Goal: Task Accomplishment & Management: Use online tool/utility

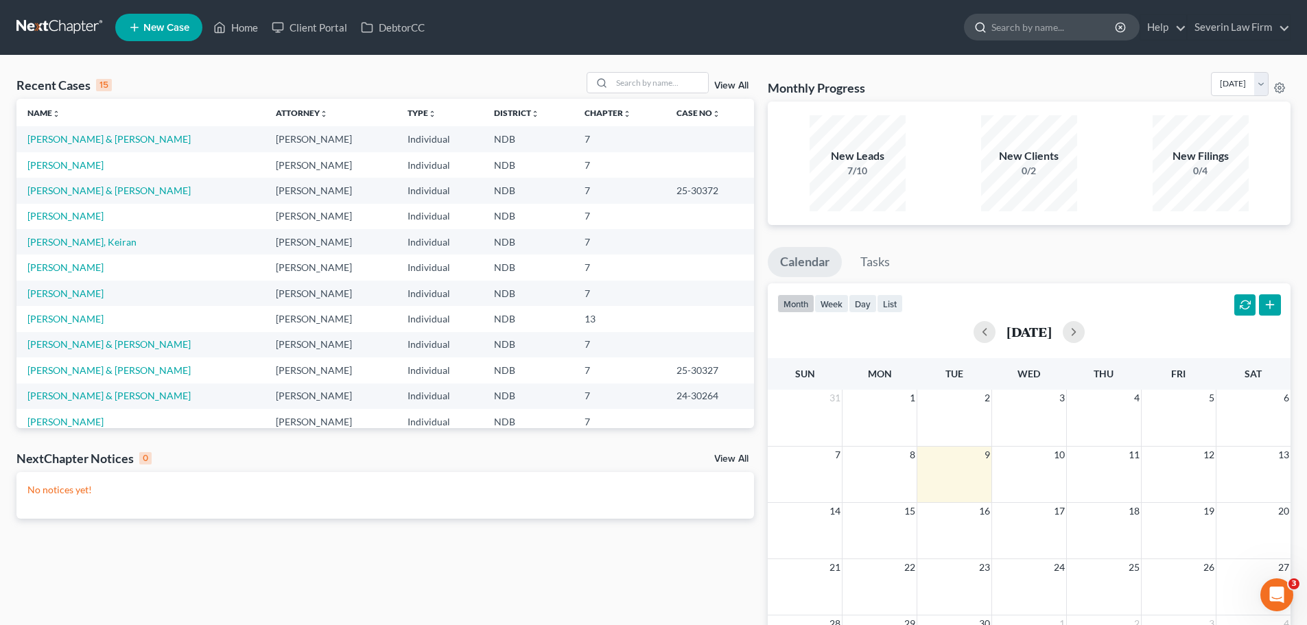
click at [1010, 31] on input "search" at bounding box center [1055, 26] width 126 height 25
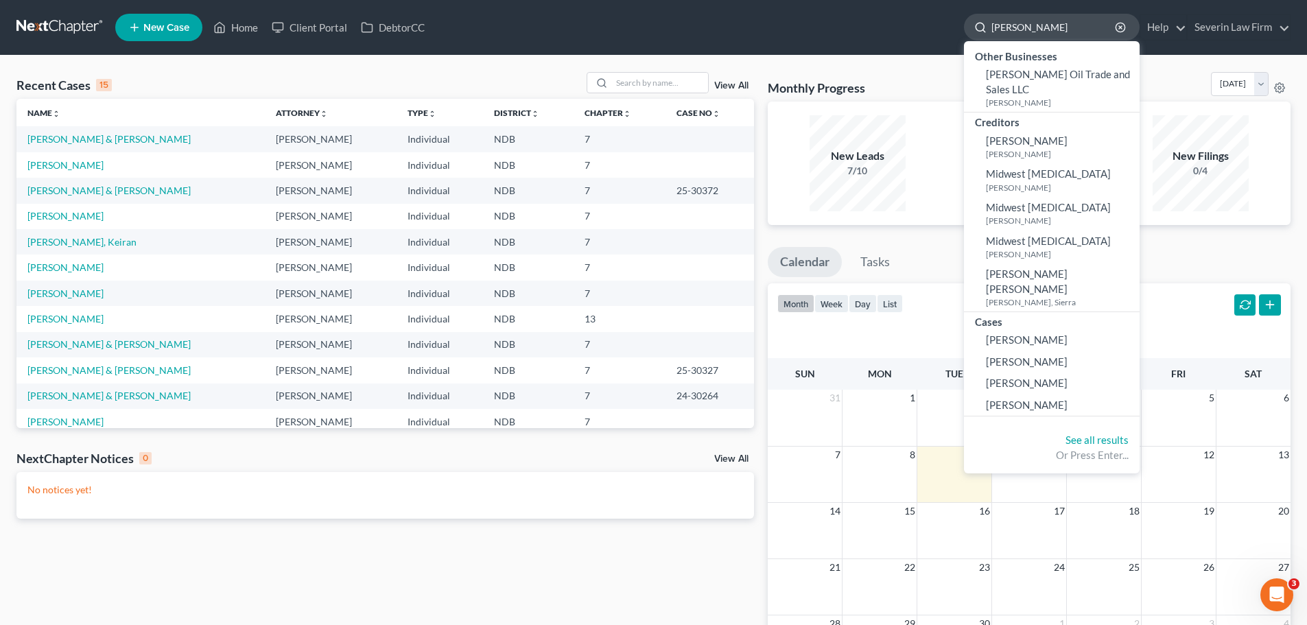
type input "[PERSON_NAME]"
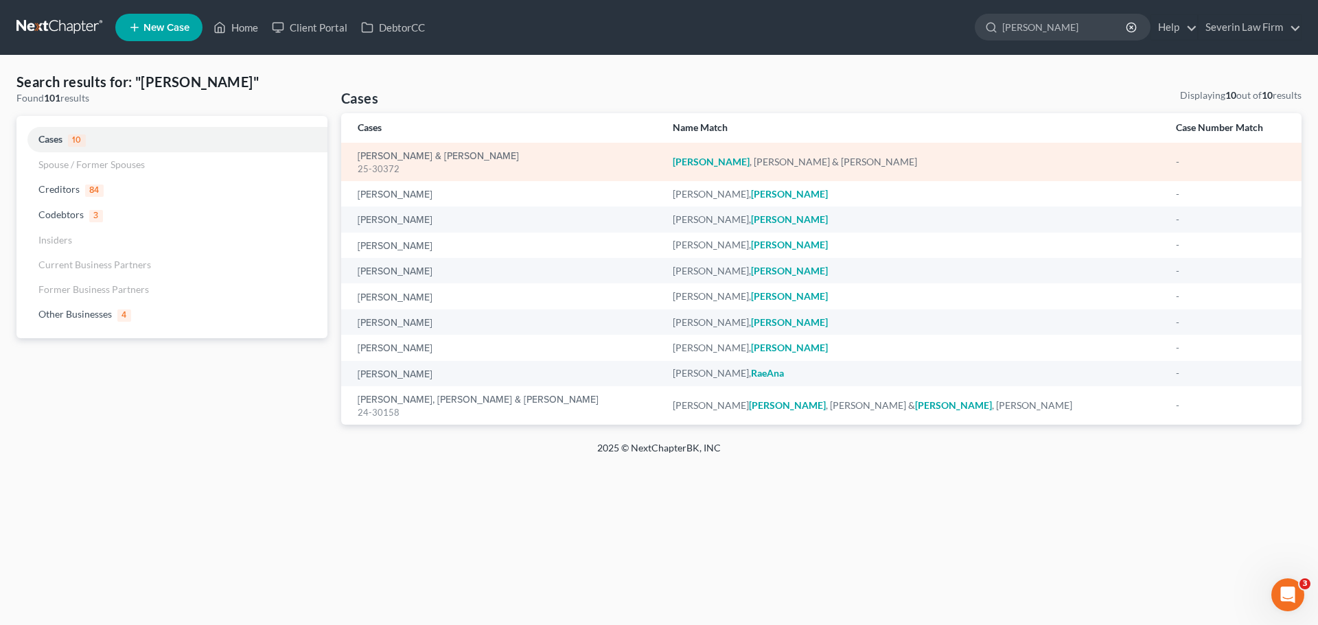
click at [420, 149] on div "[PERSON_NAME] & [PERSON_NAME] 25-30372" at bounding box center [504, 162] width 293 height 27
click at [417, 154] on link "[PERSON_NAME] & [PERSON_NAME]" at bounding box center [438, 157] width 161 height 10
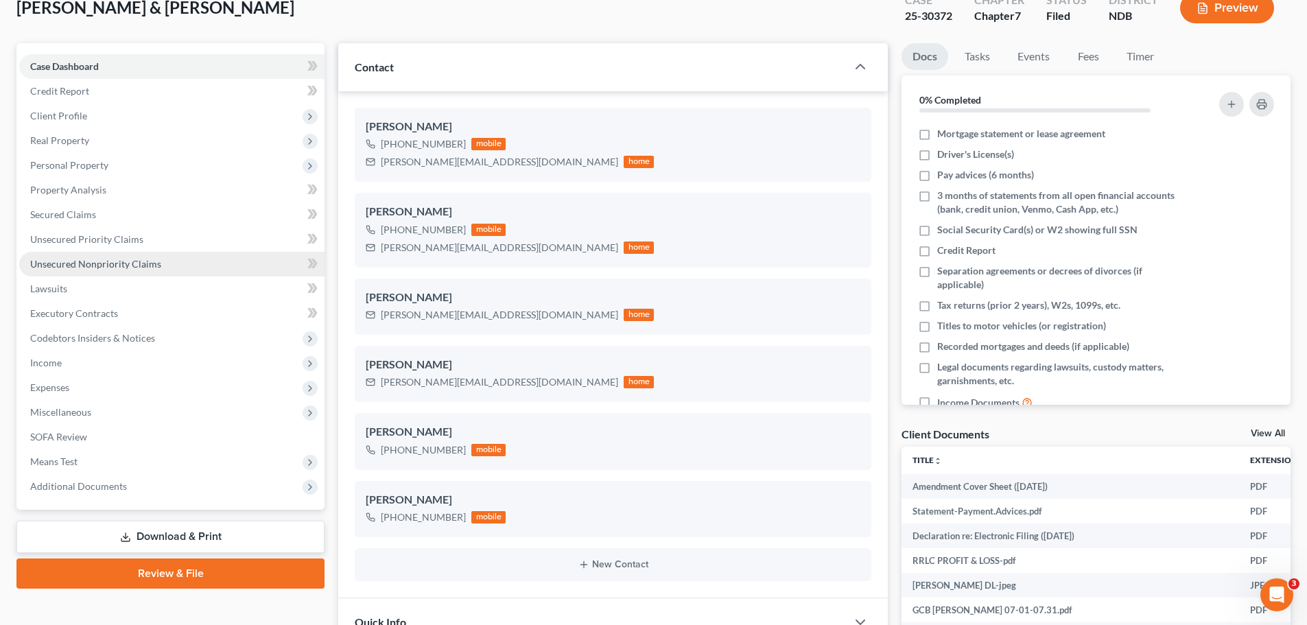
scroll to position [137, 0]
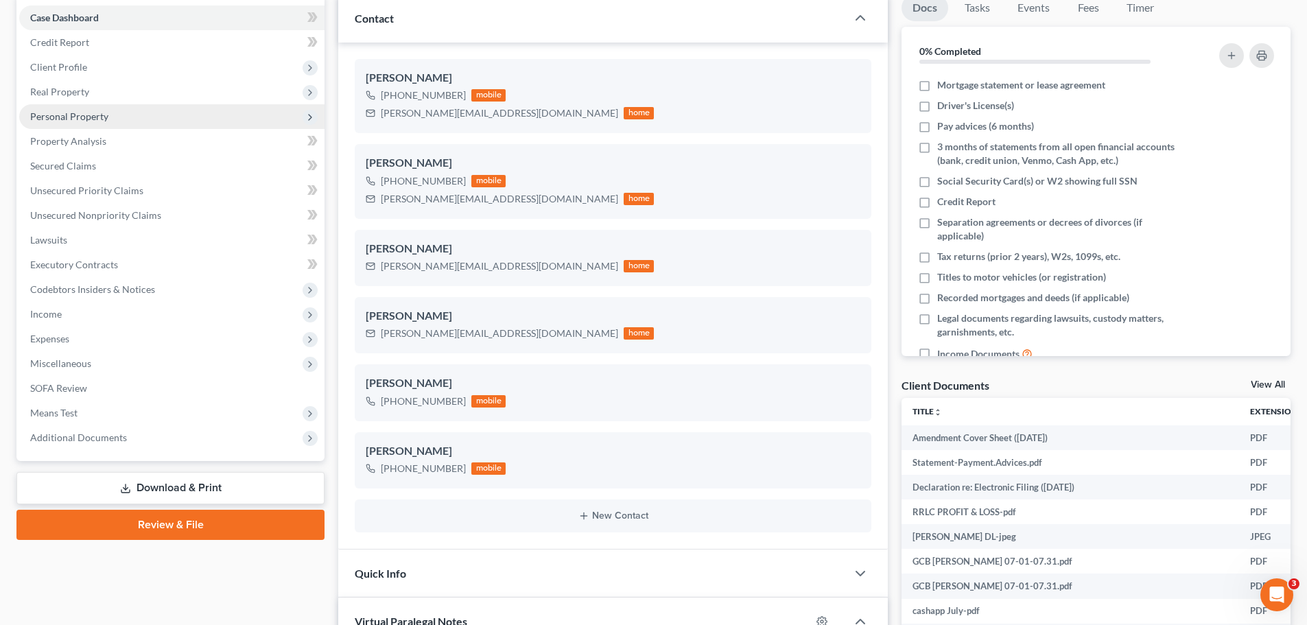
click at [84, 106] on span "Personal Property" at bounding box center [171, 116] width 305 height 25
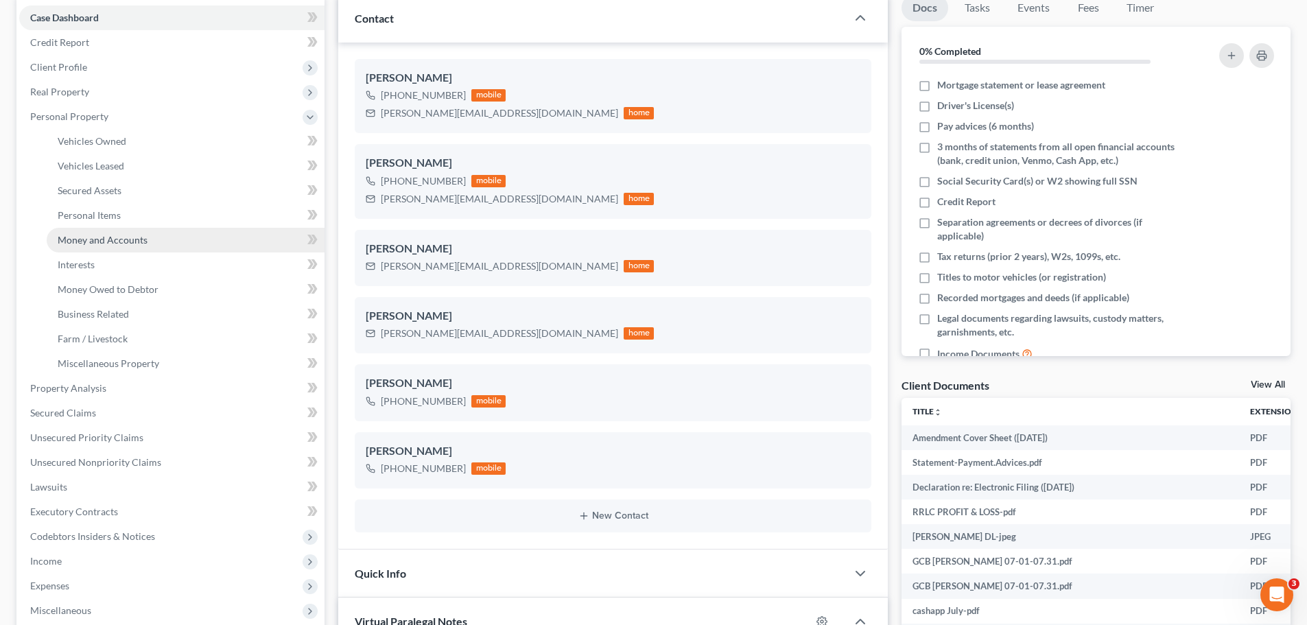
click at [119, 236] on span "Money and Accounts" at bounding box center [103, 240] width 90 height 12
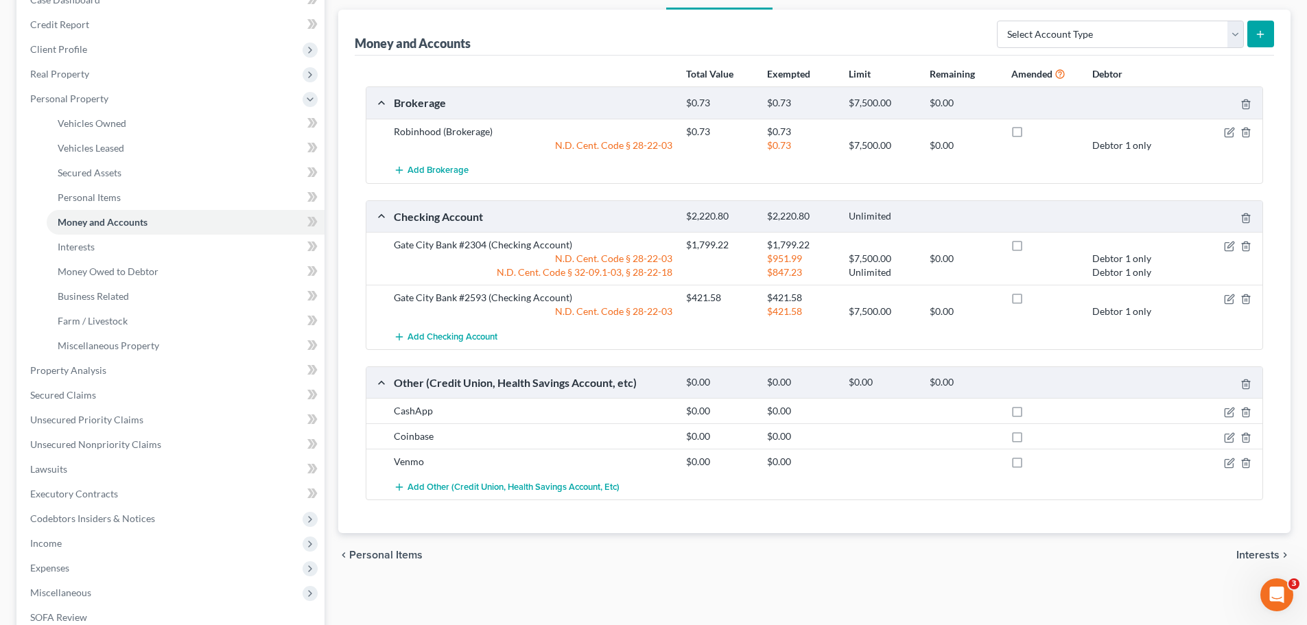
scroll to position [206, 0]
